Goal: Information Seeking & Learning: Compare options

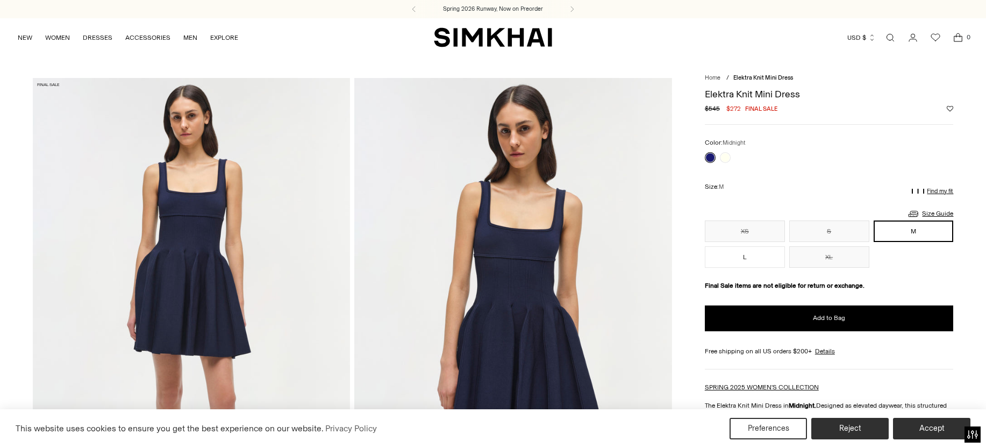
scroll to position [0, 490]
